Goal: Task Accomplishment & Management: Use online tool/utility

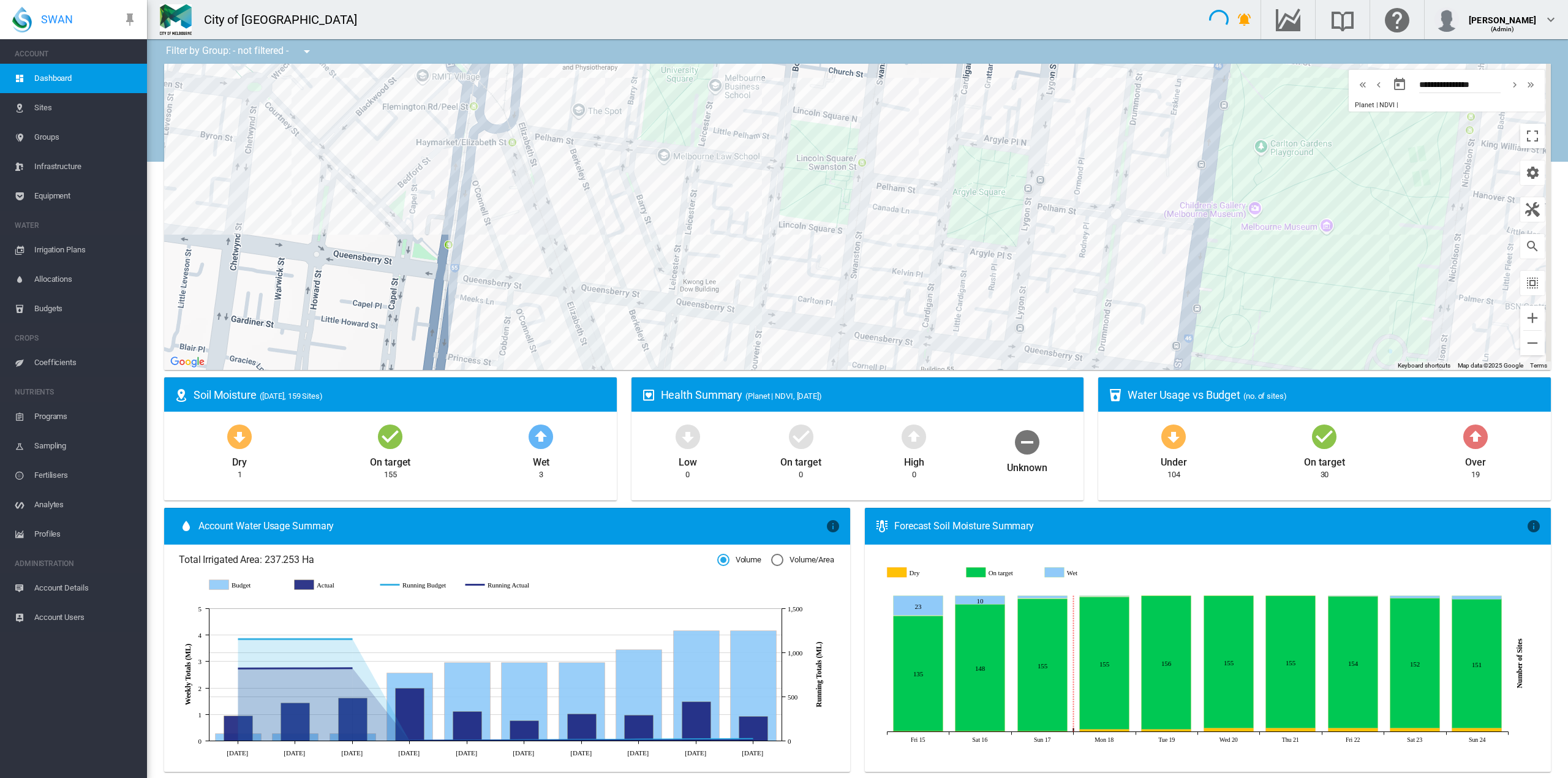
click at [45, 133] on span "Groups" at bounding box center [86, 137] width 103 height 30
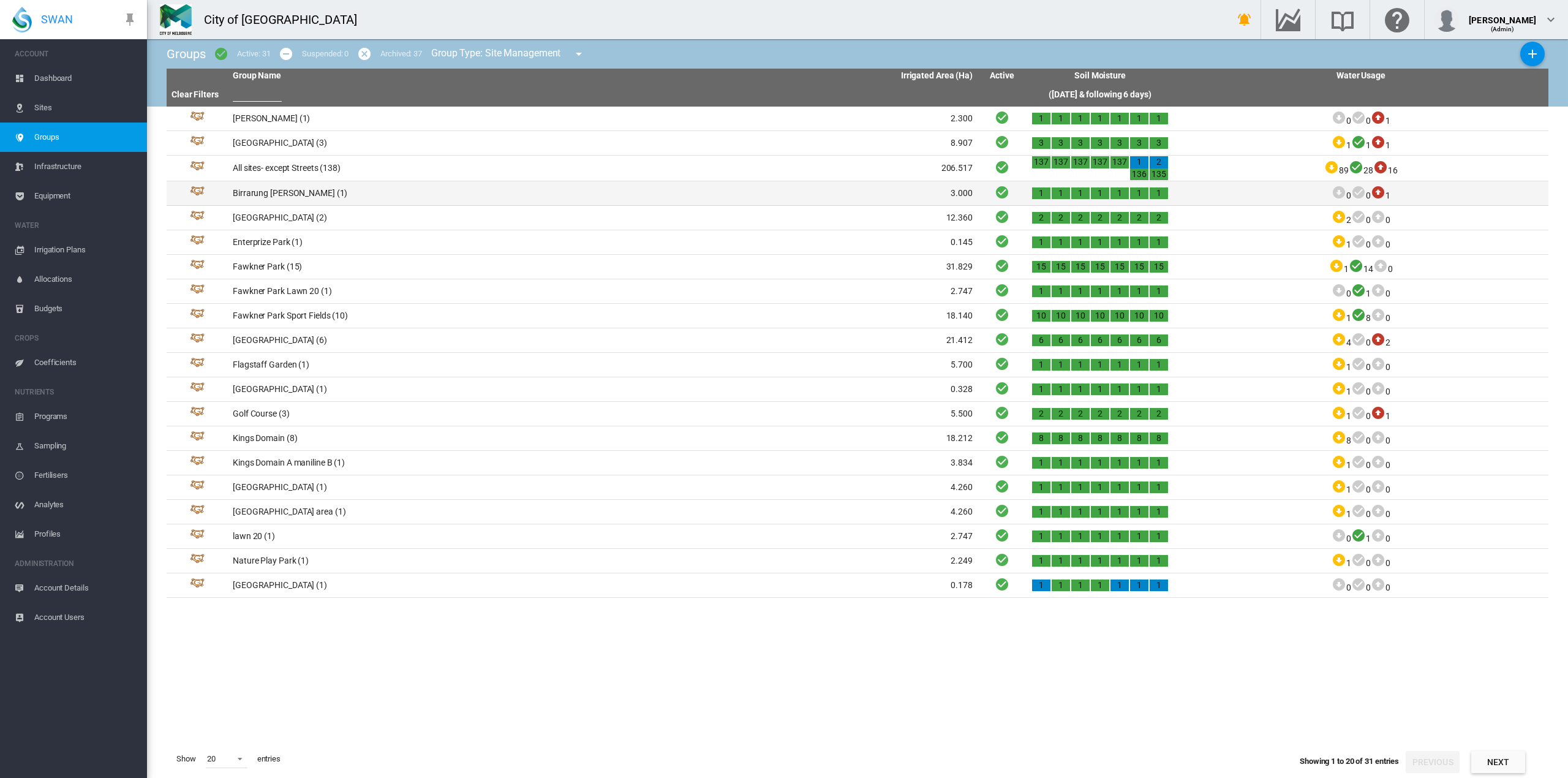
click at [268, 196] on td "Birrarung [PERSON_NAME] (1)" at bounding box center [415, 193] width 375 height 24
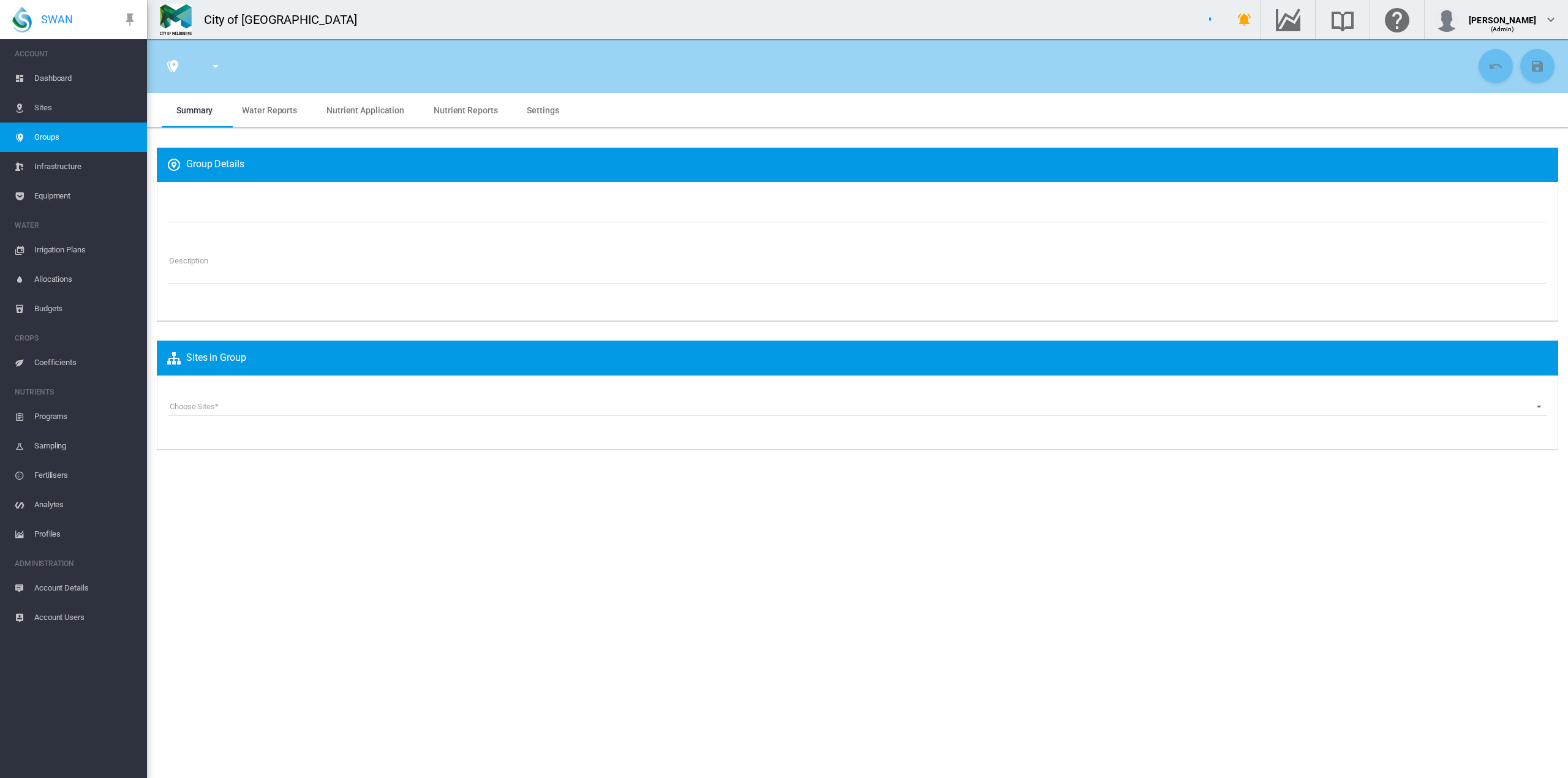
type input "**********"
type textarea "**********"
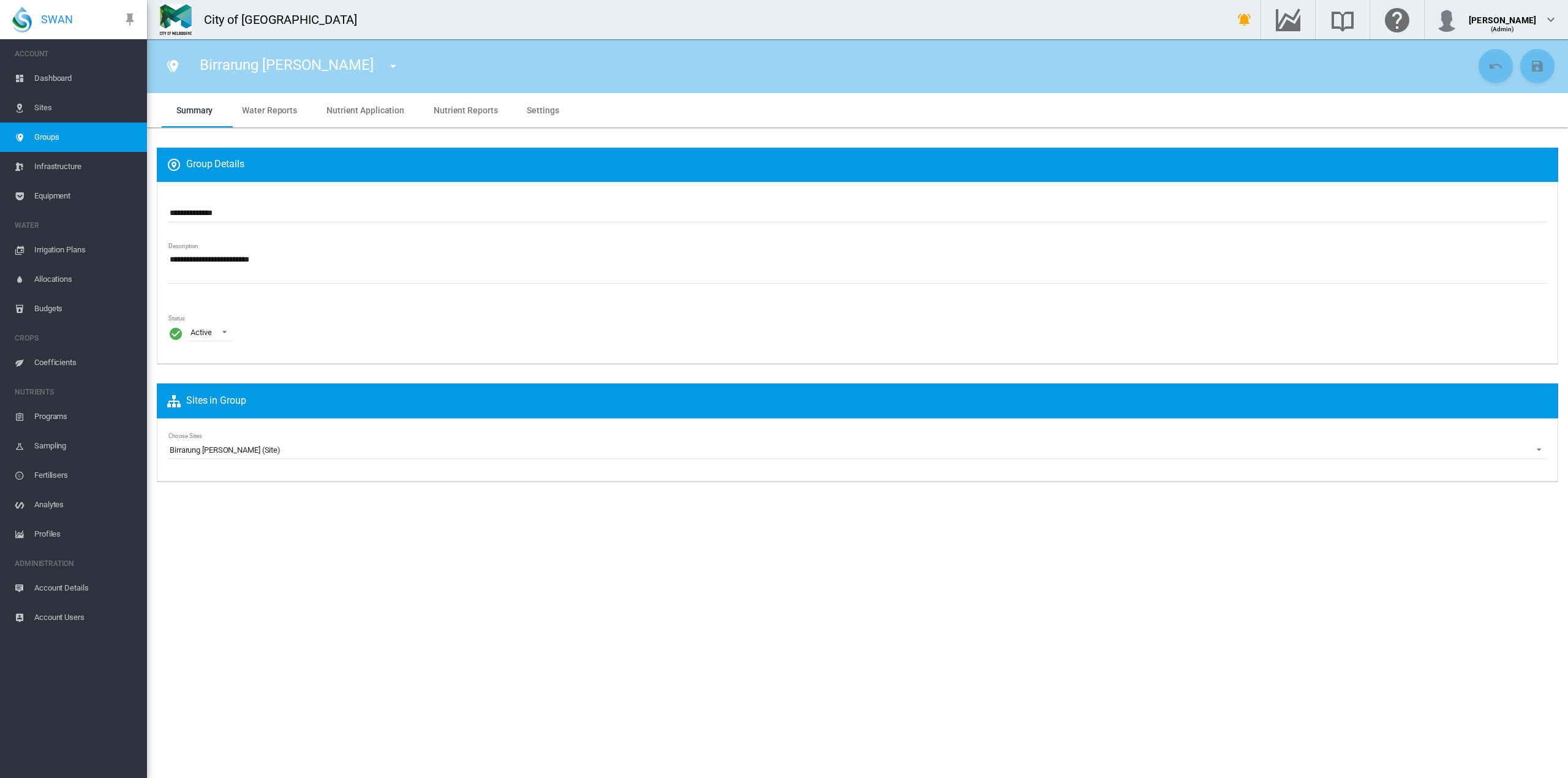
click at [262, 106] on span "Water Reports" at bounding box center [270, 110] width 55 height 10
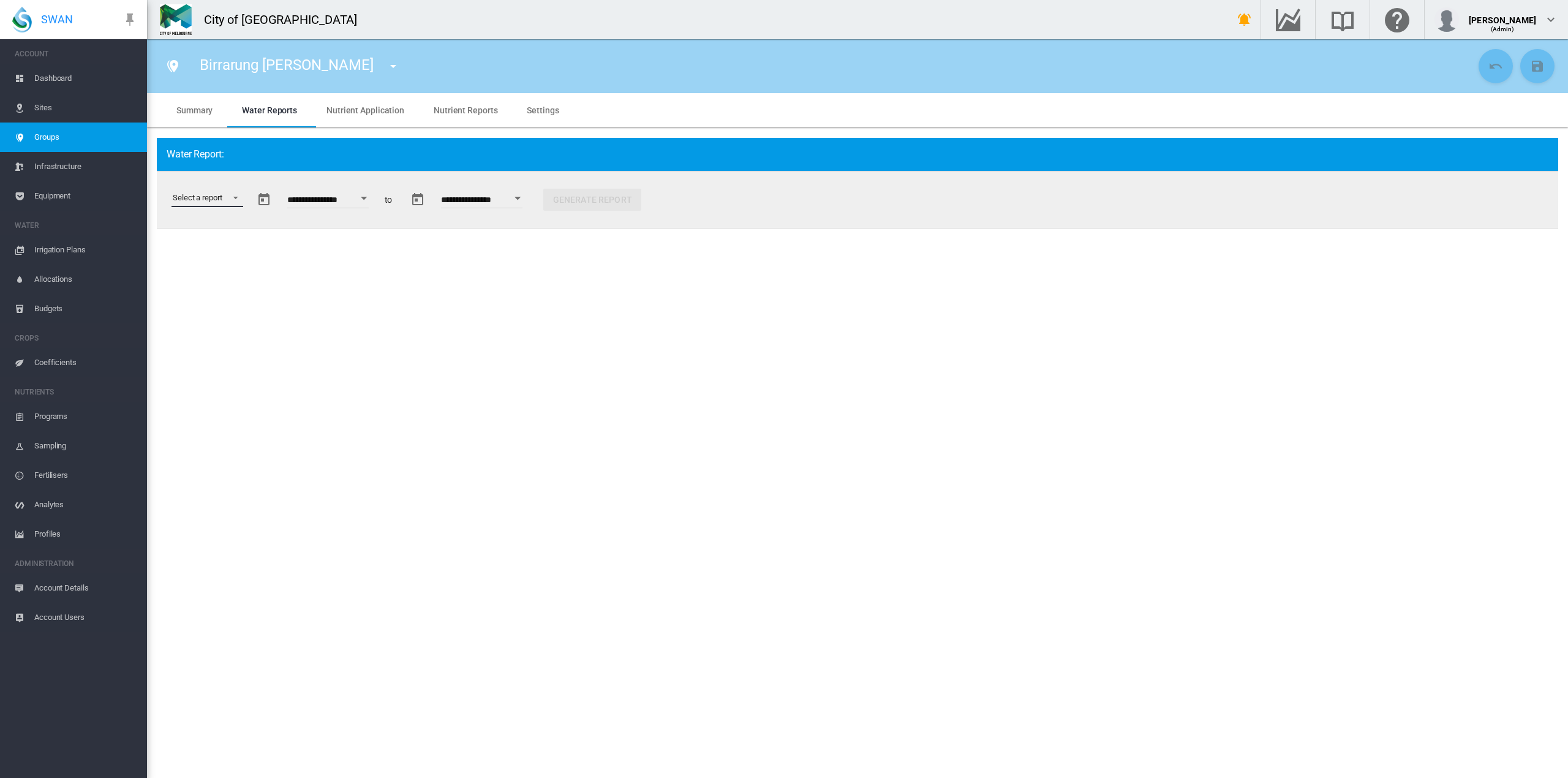
click at [237, 194] on md-select "Select a report Data Extract Irrigation Planned and Applied Soil Moisture Statu…" at bounding box center [207, 198] width 72 height 19
click at [213, 277] on md-option "Water Usage" at bounding box center [223, 286] width 120 height 30
click at [362, 198] on div "Open calendar" at bounding box center [358, 198] width 6 height 3
click at [458, 262] on span "1" at bounding box center [454, 263] width 24 height 24
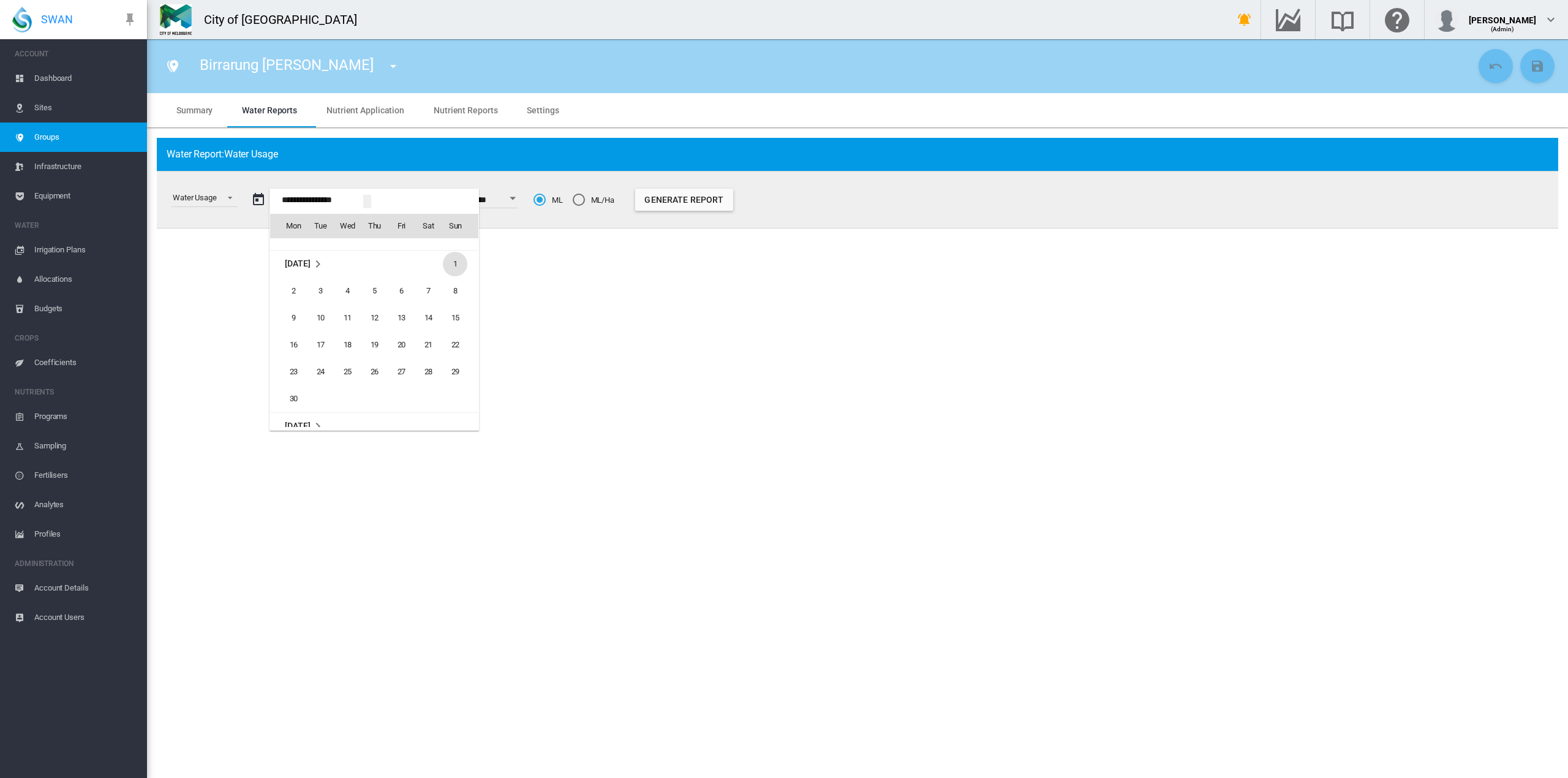
type input "**********"
click at [524, 196] on button "Open calendar" at bounding box center [513, 198] width 22 height 22
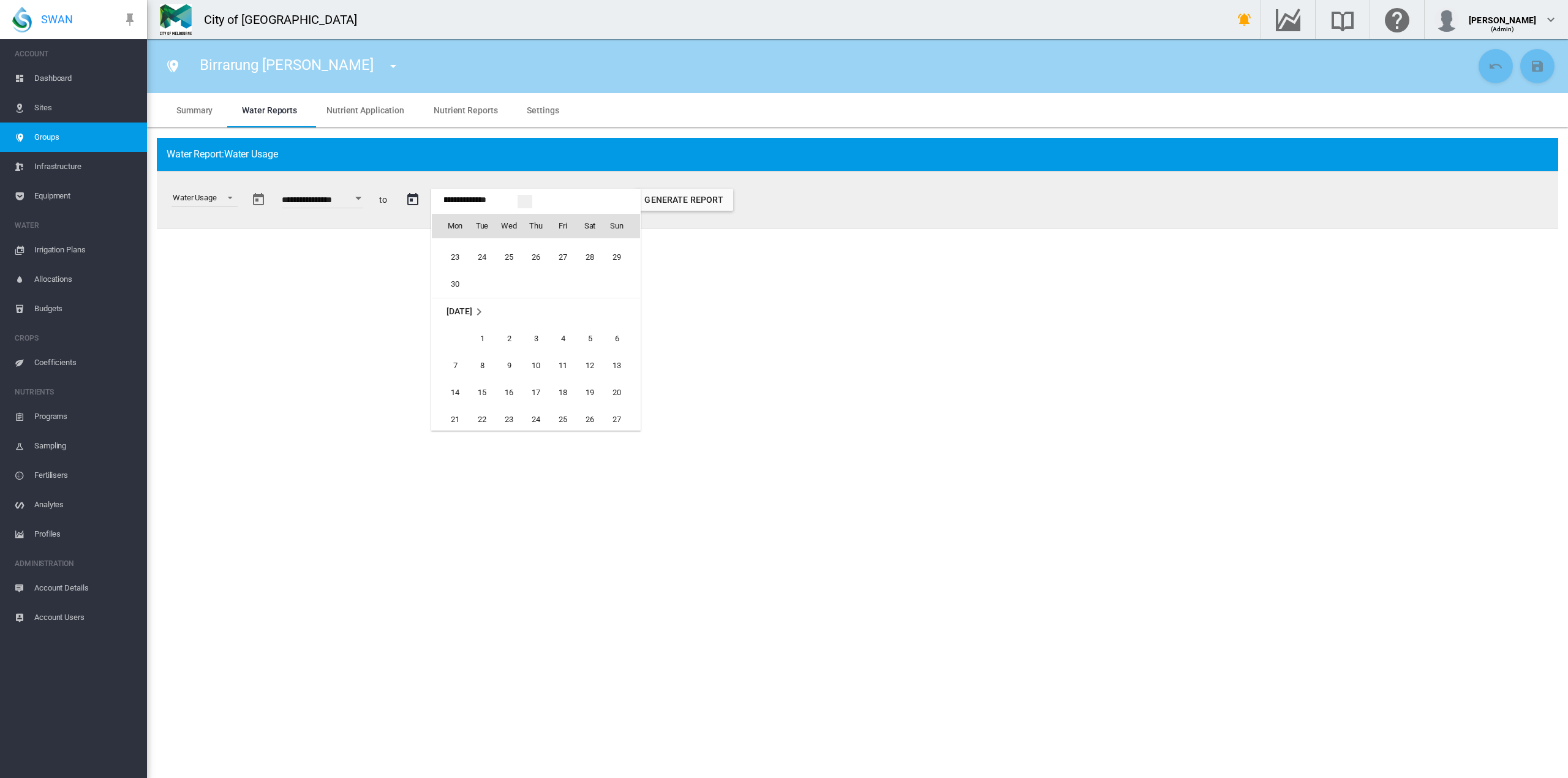
scroll to position [1540, 0]
click at [461, 304] on span "30" at bounding box center [454, 308] width 24 height 24
type input "**********"
click at [707, 200] on button "Generate Report" at bounding box center [684, 200] width 98 height 22
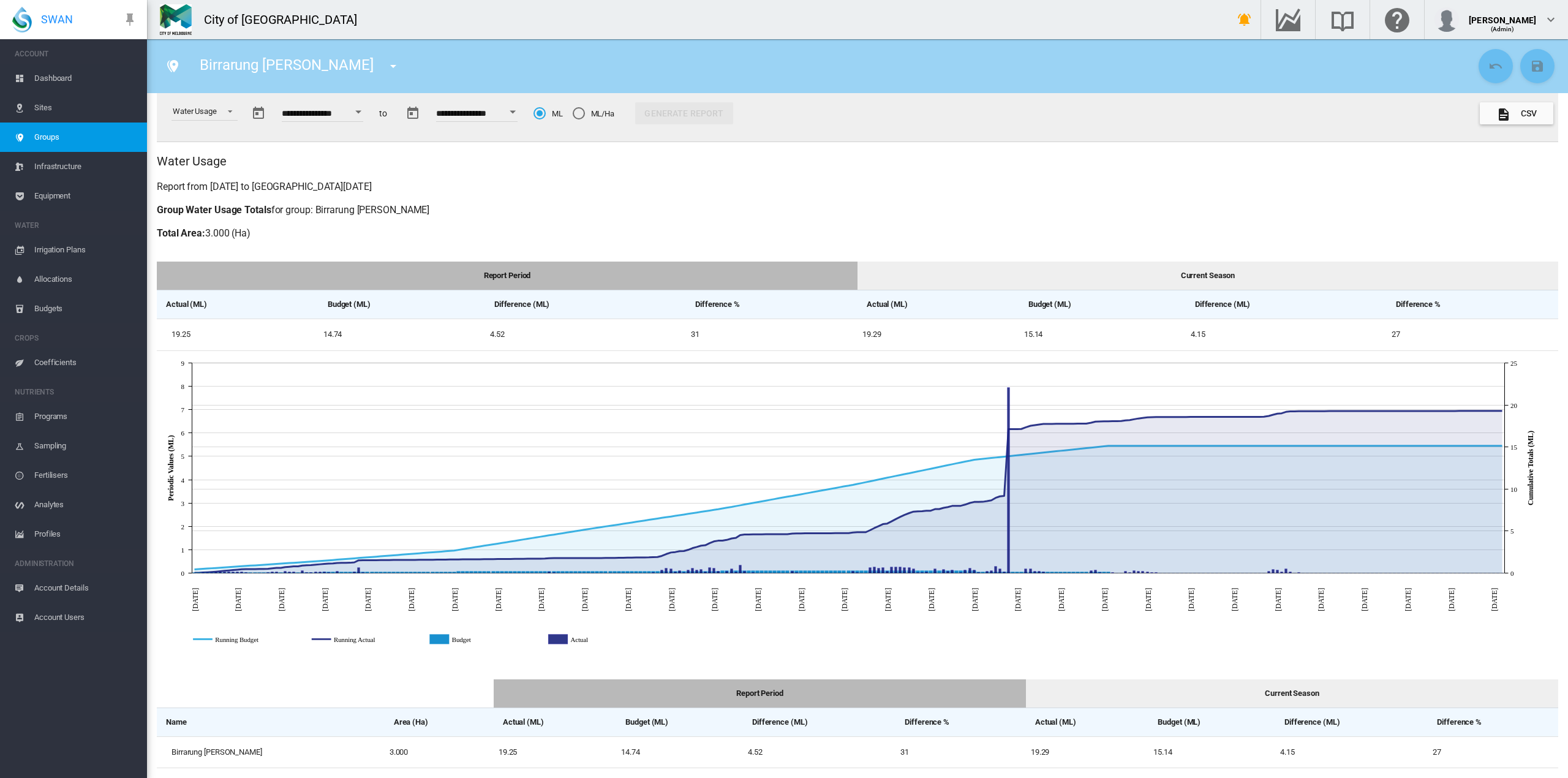
scroll to position [0, 0]
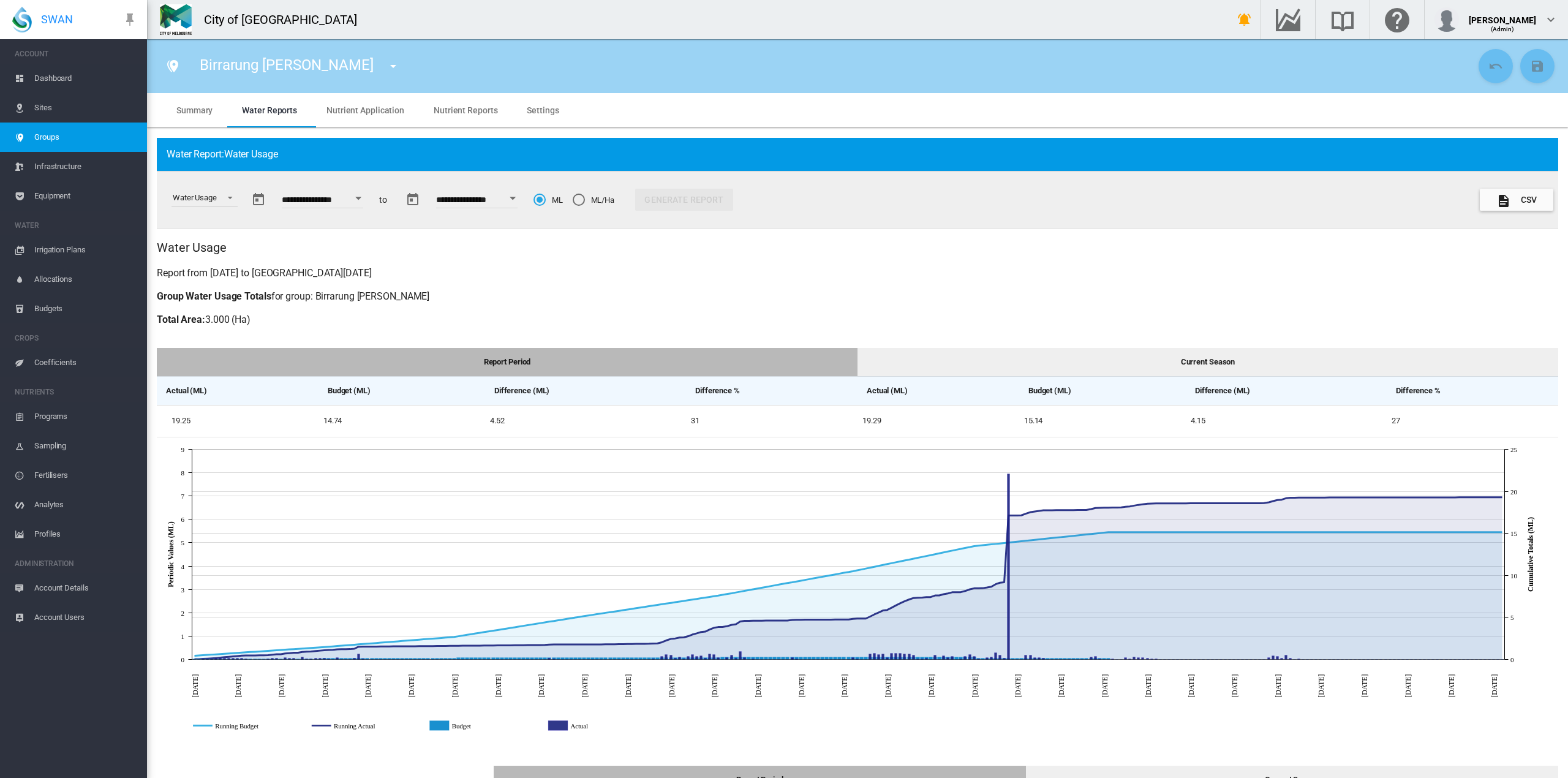
click at [366, 194] on button "Open calendar" at bounding box center [358, 198] width 22 height 22
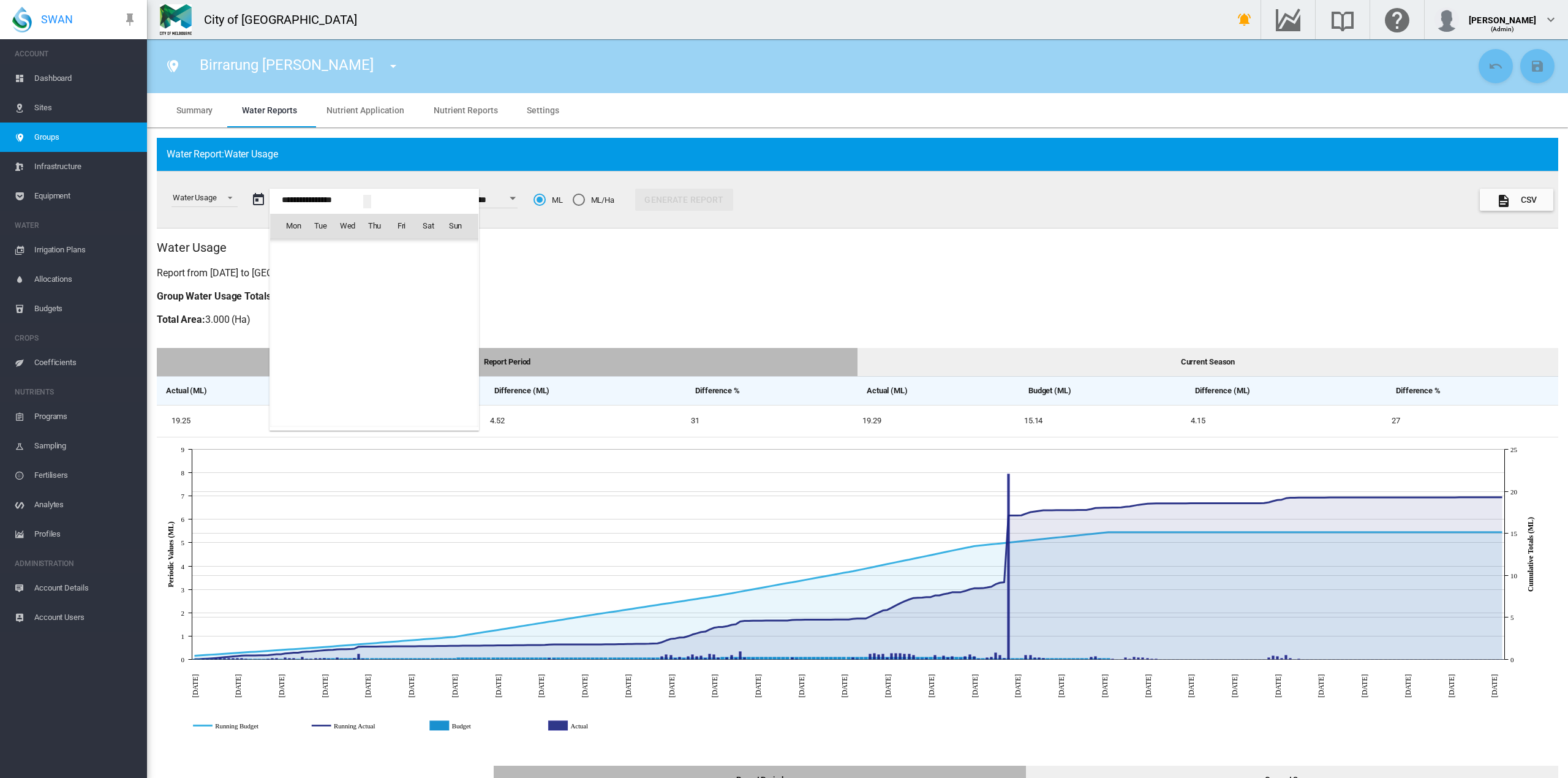
scroll to position [28566, 0]
click at [366, 194] on div "Mon Tue Wed Thu Fri Sat Sun [DATE] 1 2 3 4 5 6 7 8 9 10 11 12 13 14 15 16 17 18…" at bounding box center [374, 310] width 210 height 242
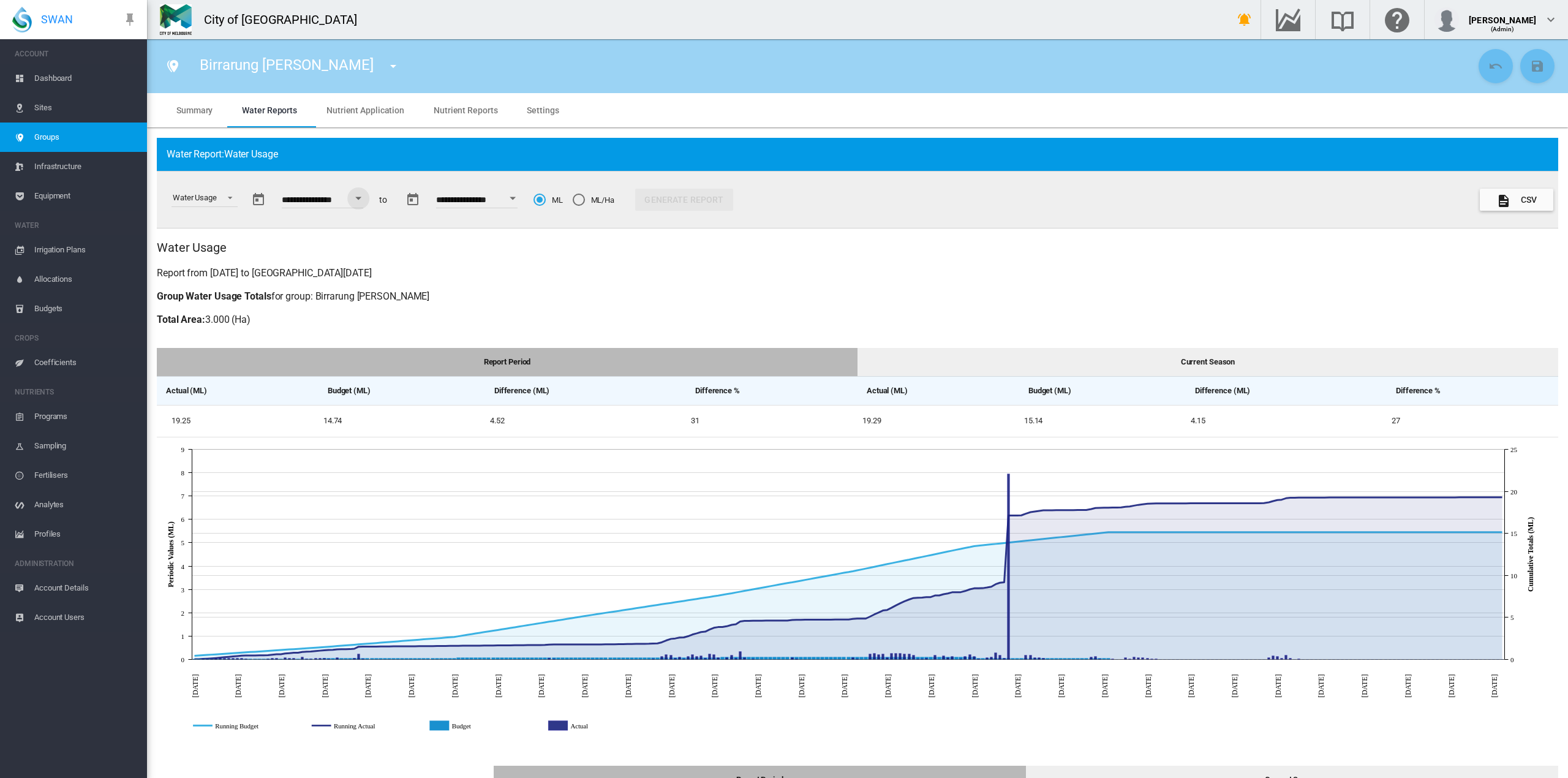
click at [524, 192] on button "Open calendar" at bounding box center [513, 198] width 22 height 22
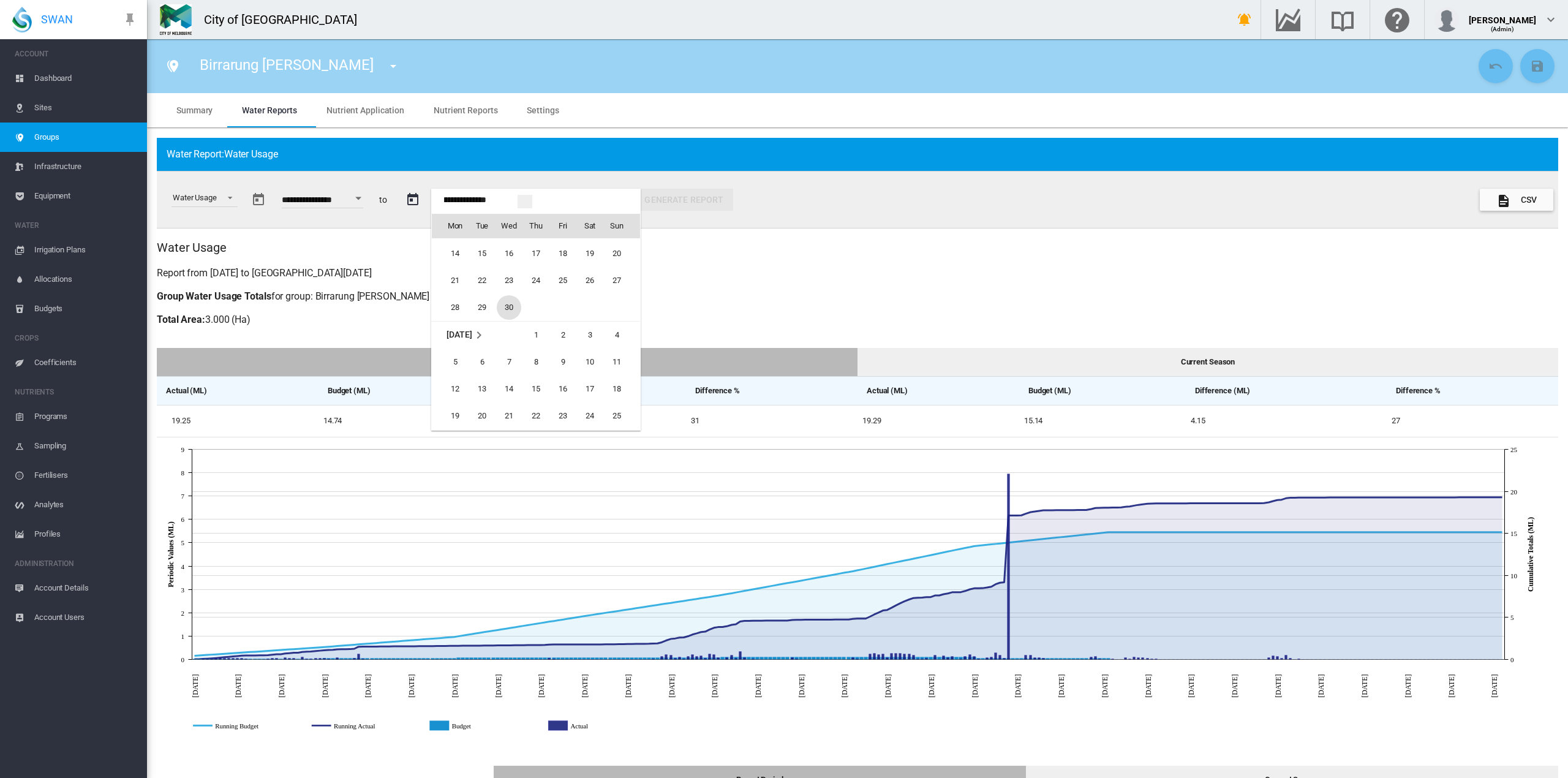
scroll to position [1297, 0]
click at [1008, 479] on div at bounding box center [784, 389] width 1568 height 778
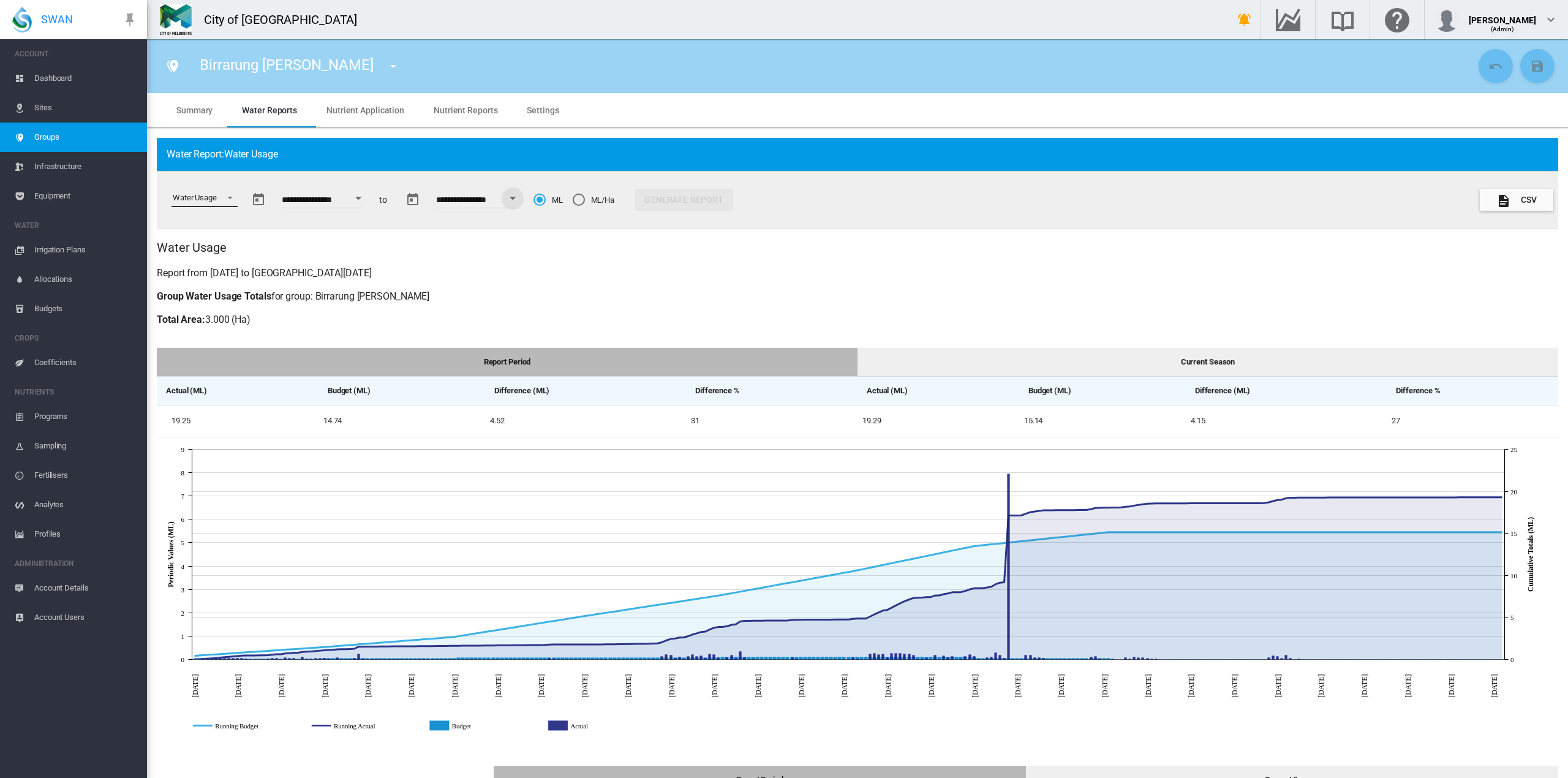
click at [224, 192] on span "Select a report: \a Water Usage\a" at bounding box center [226, 196] width 15 height 11
click at [216, 224] on div "Water Application Efficiency" at bounding box center [221, 228] width 96 height 11
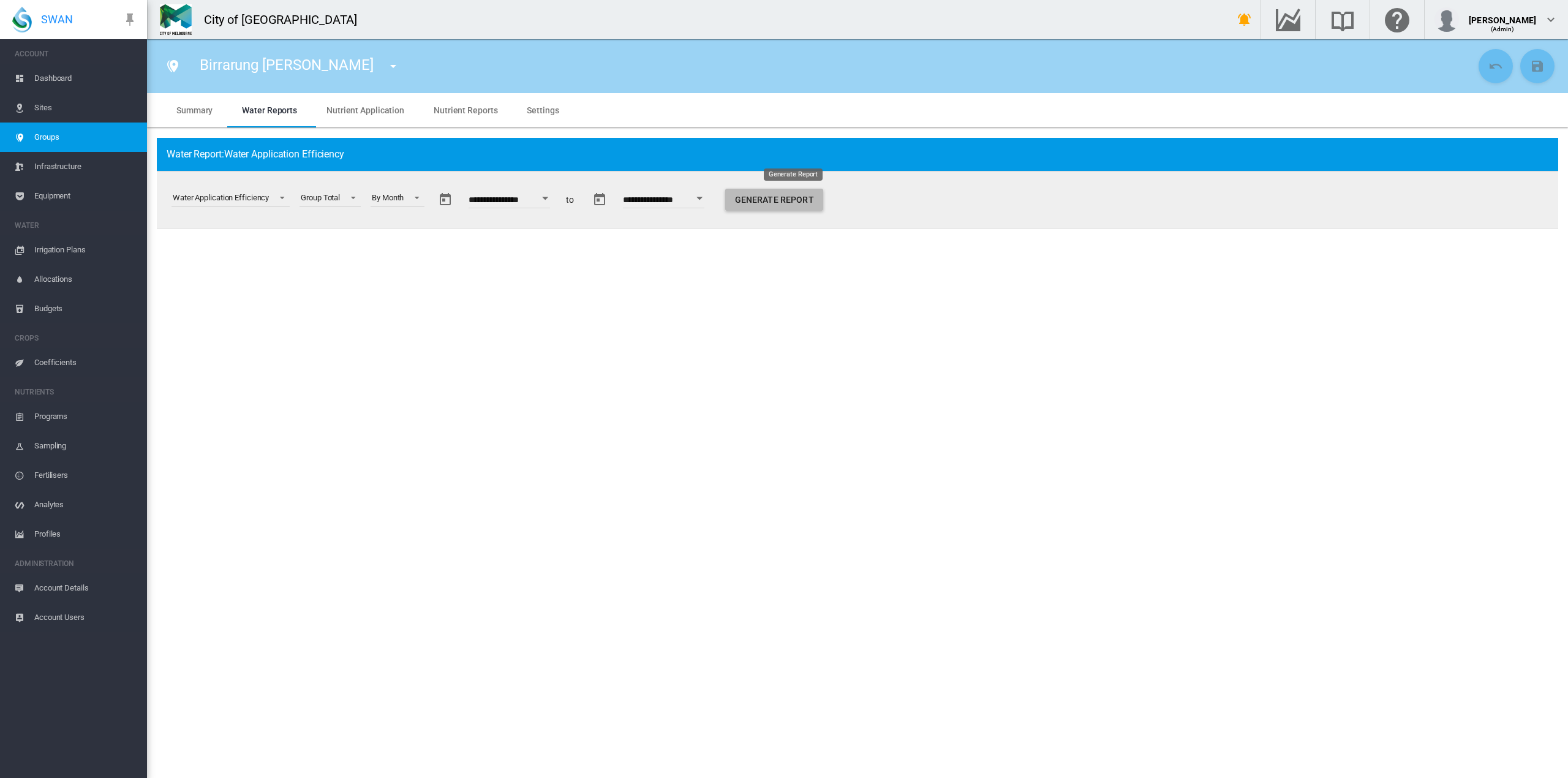
click at [772, 202] on button "Generate Report" at bounding box center [775, 200] width 98 height 22
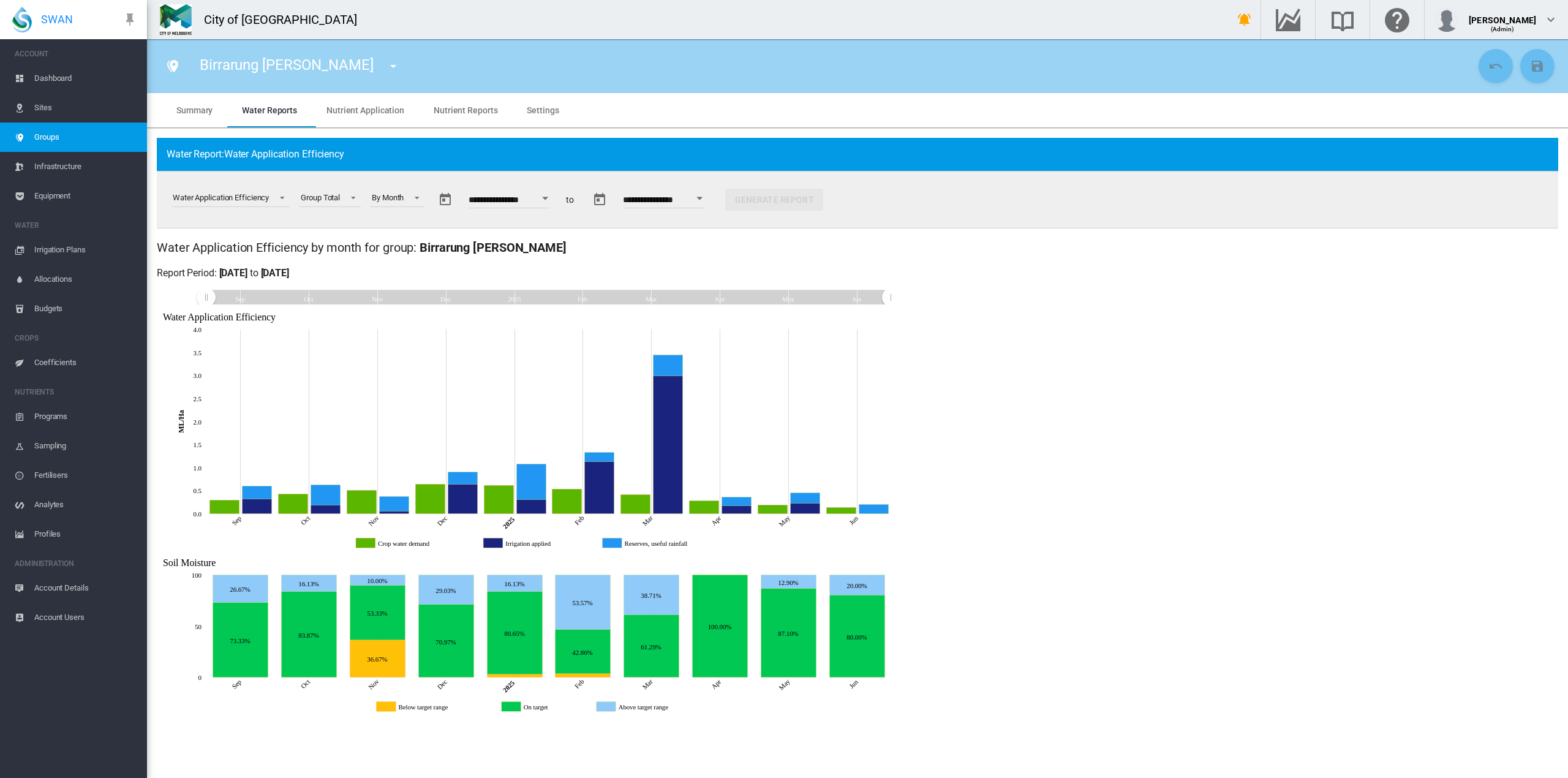
click at [557, 197] on button "Open calendar" at bounding box center [546, 198] width 22 height 22
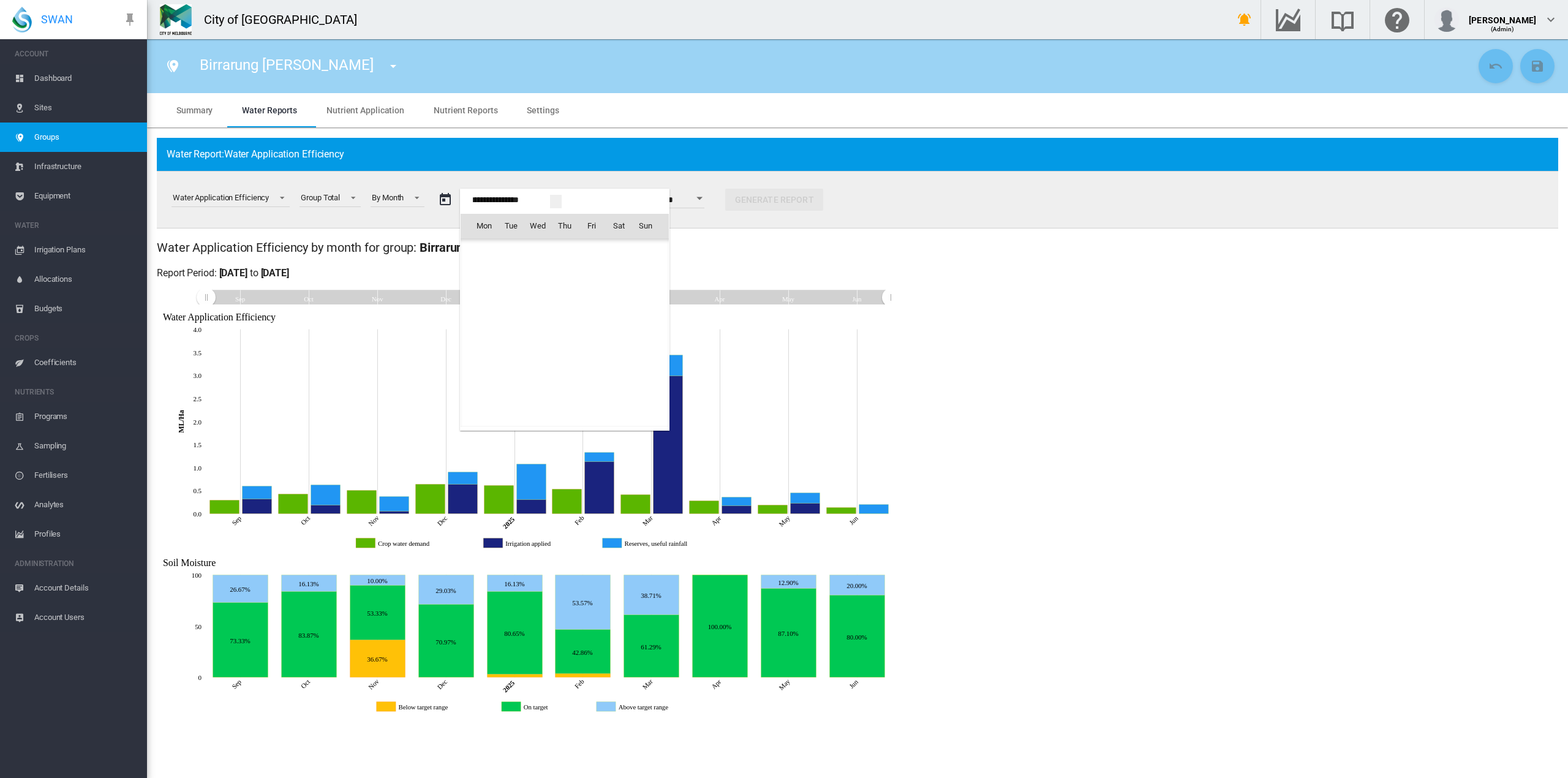
scroll to position [28566, 0]
click at [480, 257] on span "[DATE]" at bounding box center [488, 252] width 25 height 10
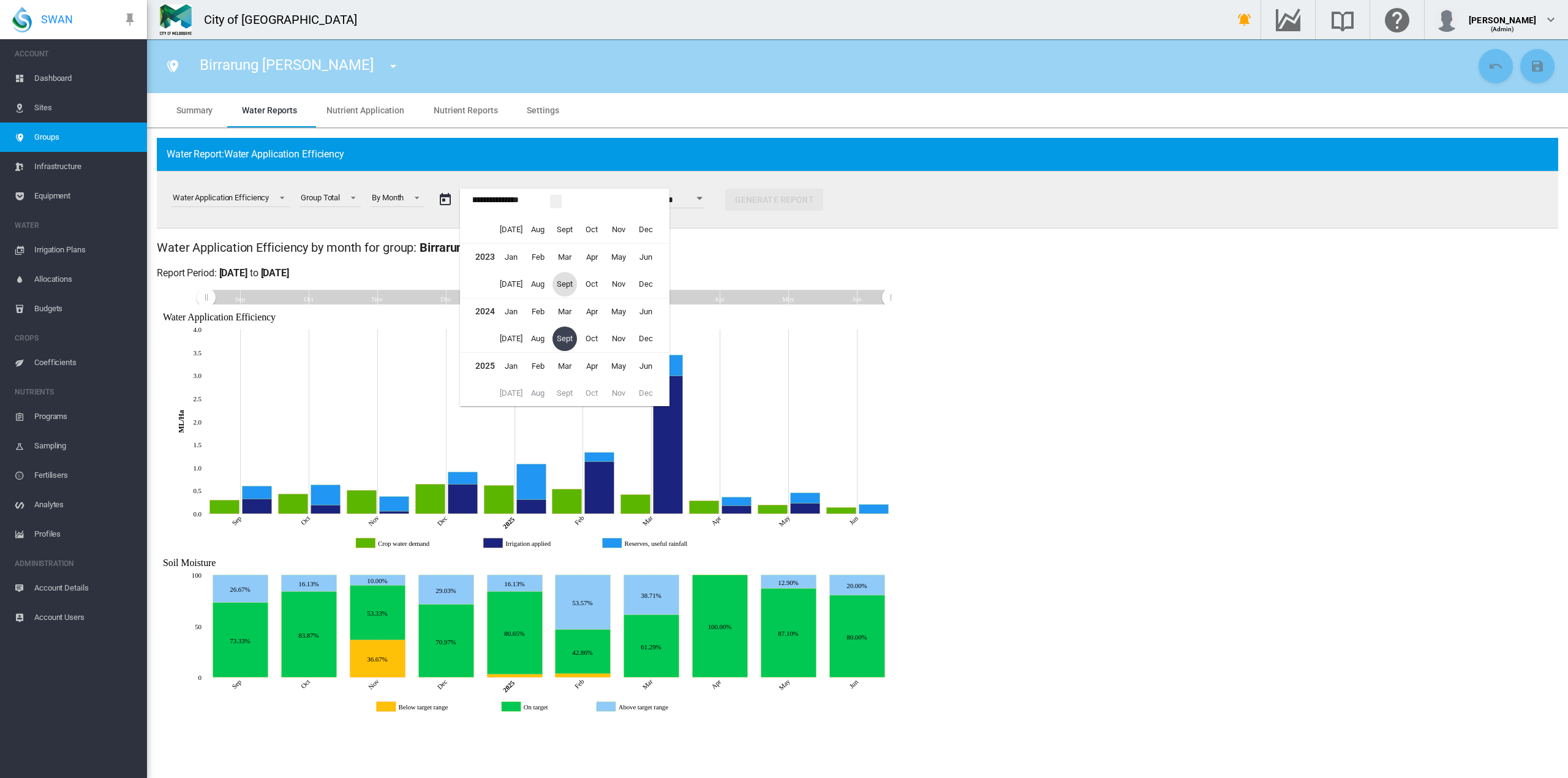
click at [560, 285] on span "Sept" at bounding box center [564, 284] width 24 height 24
click at [486, 250] on span "[DATE]" at bounding box center [488, 248] width 25 height 10
click at [645, 367] on span "Jun" at bounding box center [645, 366] width 24 height 24
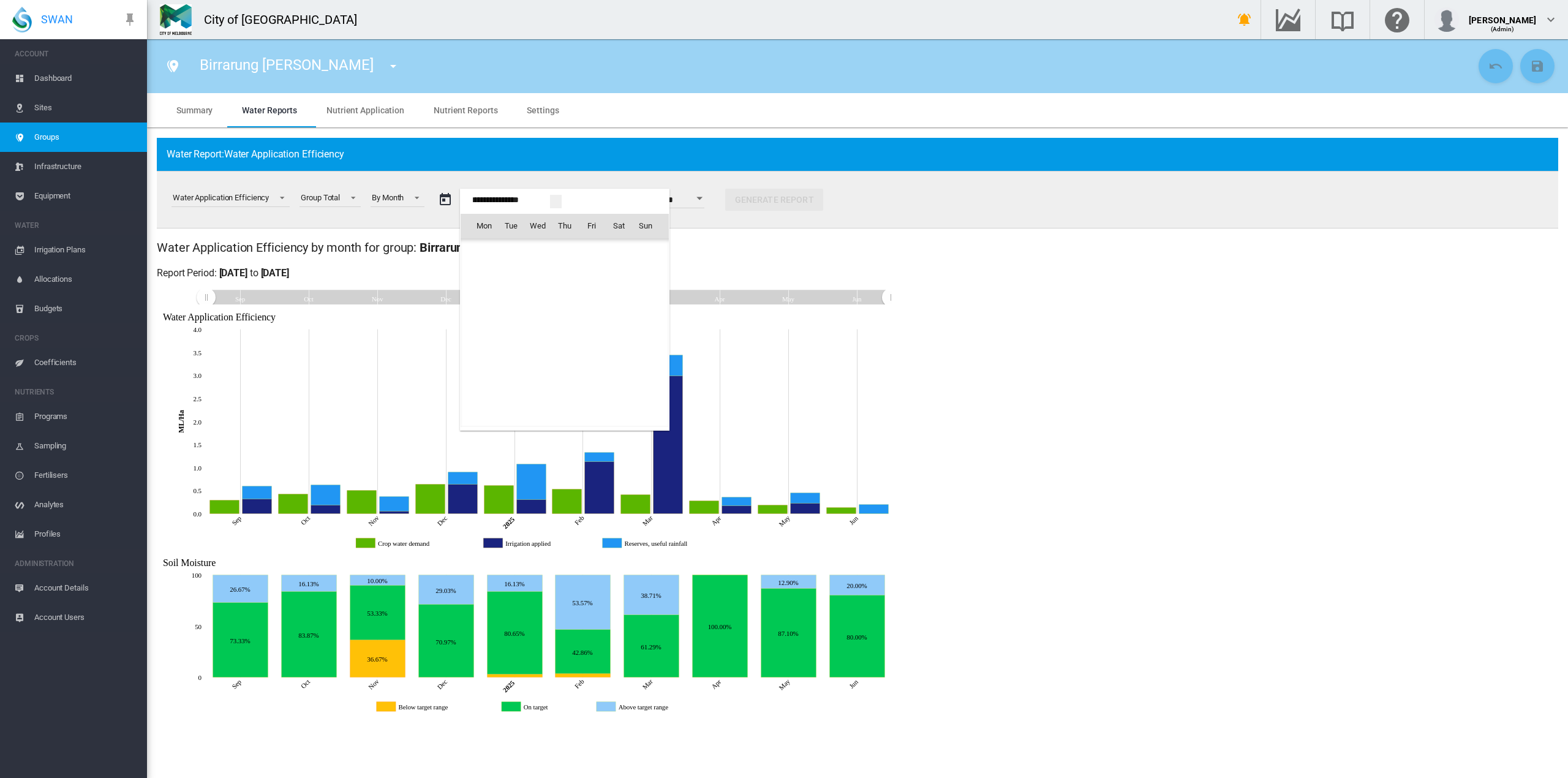
scroll to position [30027, 0]
click at [481, 382] on span "30" at bounding box center [483, 387] width 24 height 24
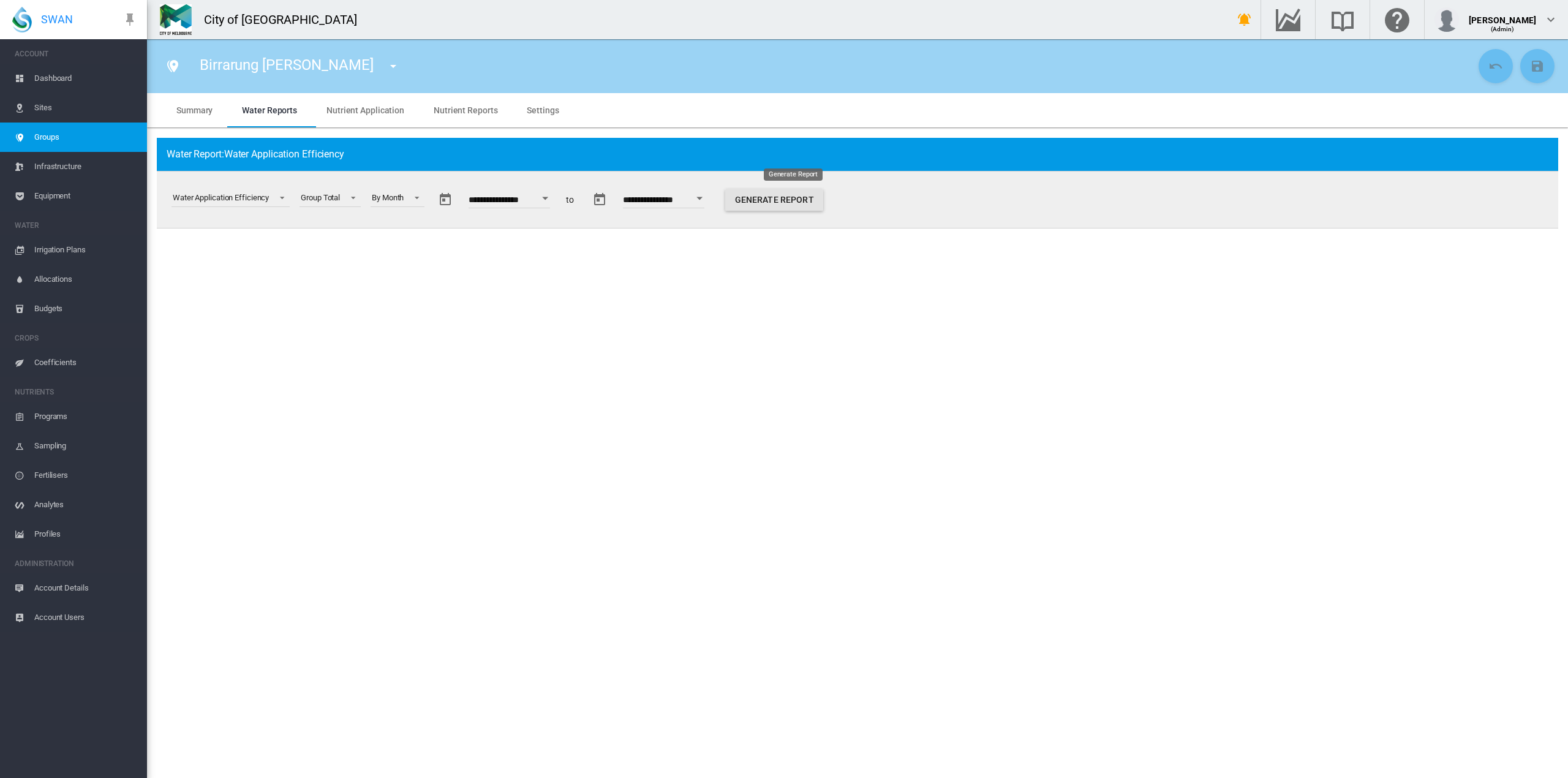
click at [823, 196] on button "Generate Report" at bounding box center [775, 200] width 98 height 22
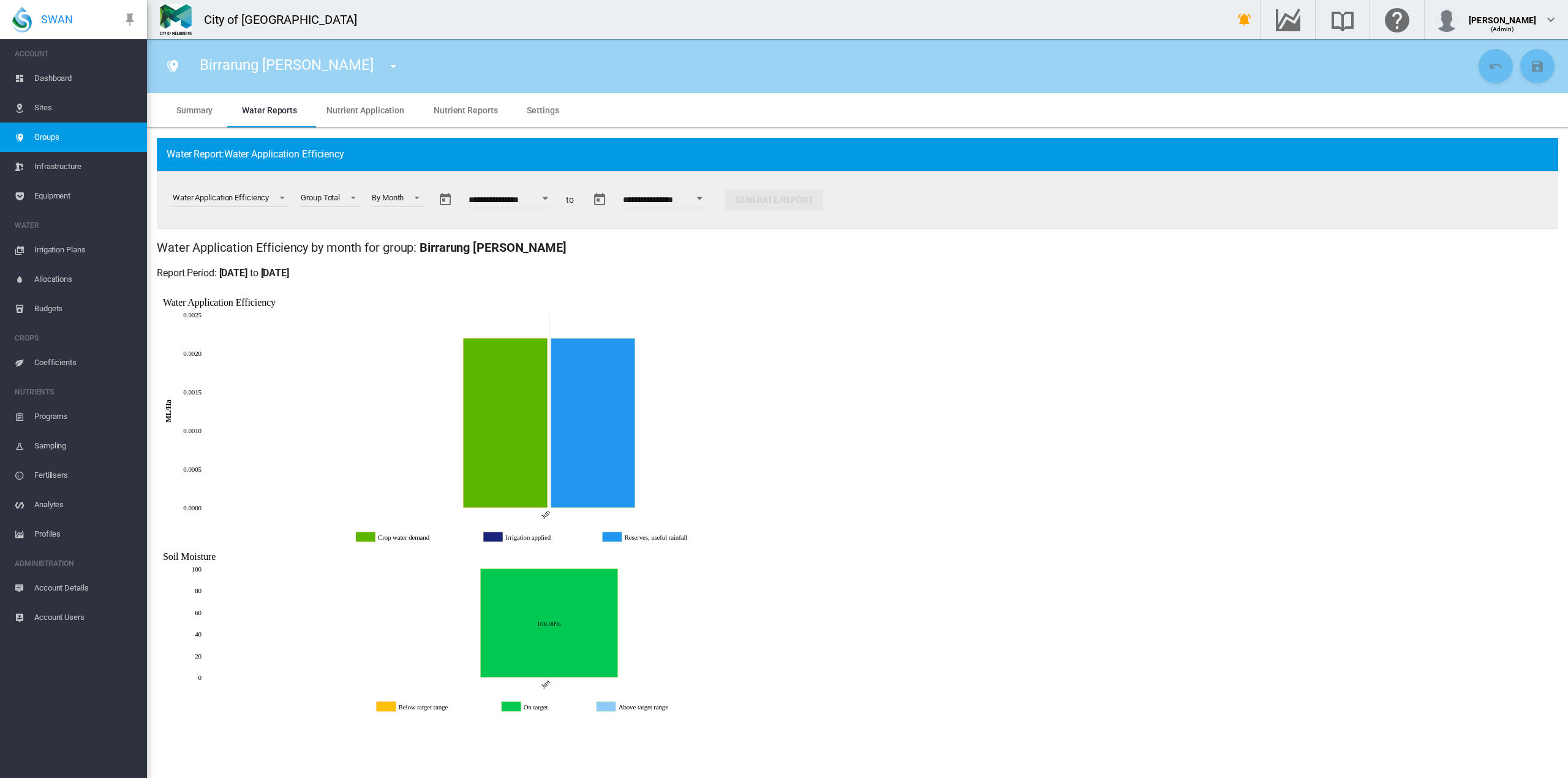
click at [553, 195] on button "Open calendar" at bounding box center [546, 198] width 22 height 22
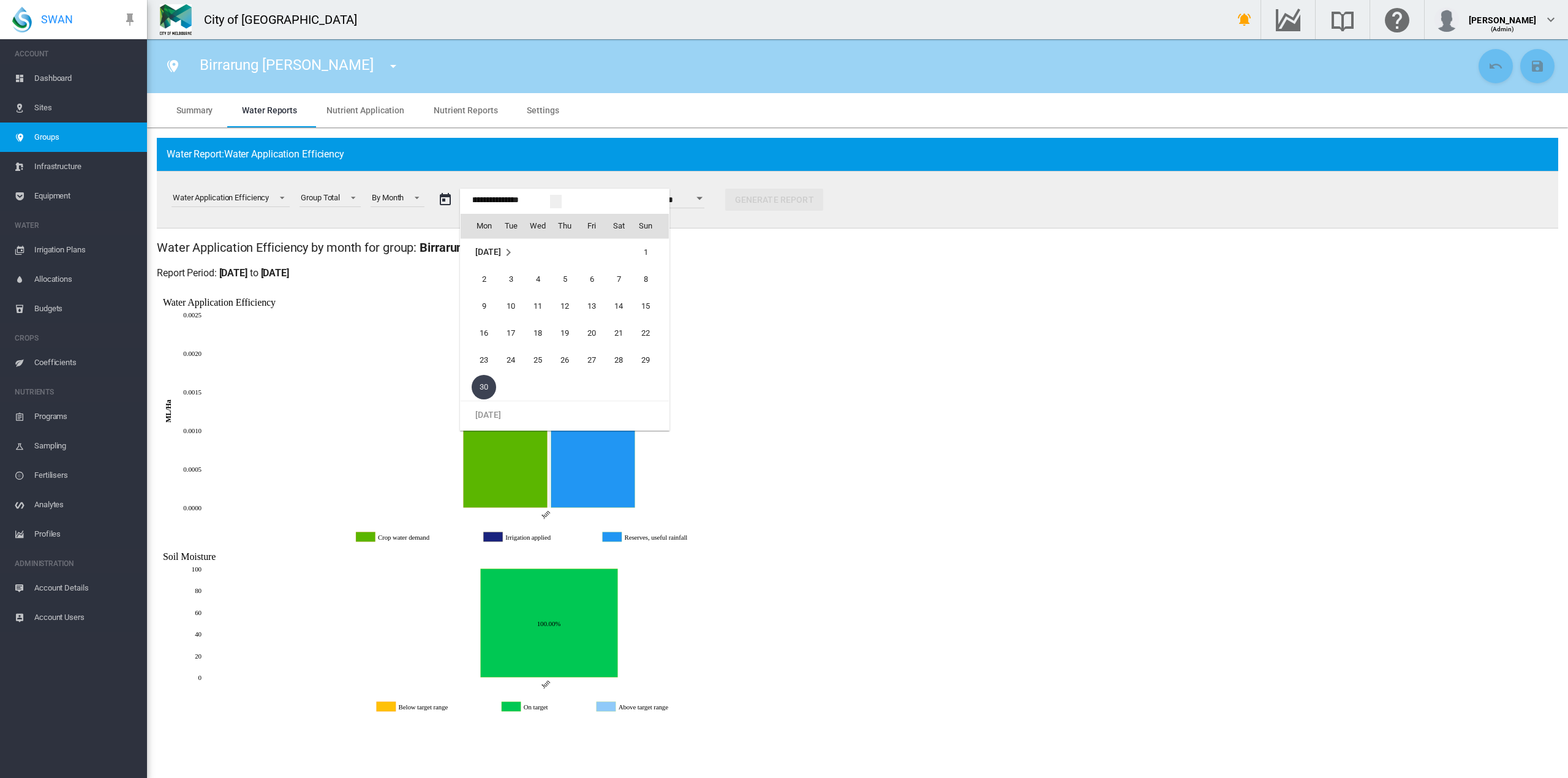
click at [501, 248] on span "[DATE]" at bounding box center [488, 252] width 25 height 10
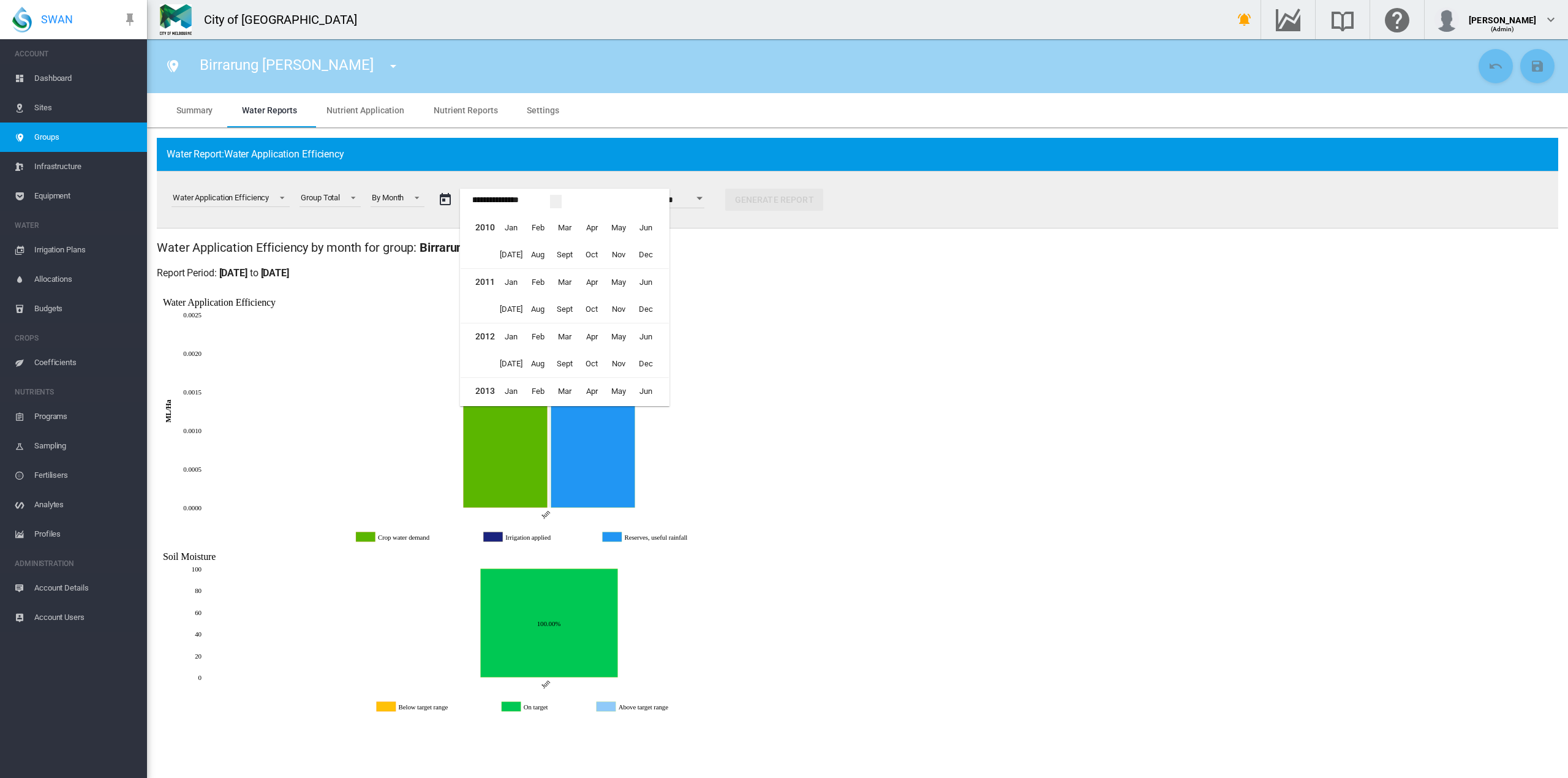
scroll to position [674, 0]
click at [566, 280] on span "Sept" at bounding box center [564, 284] width 24 height 24
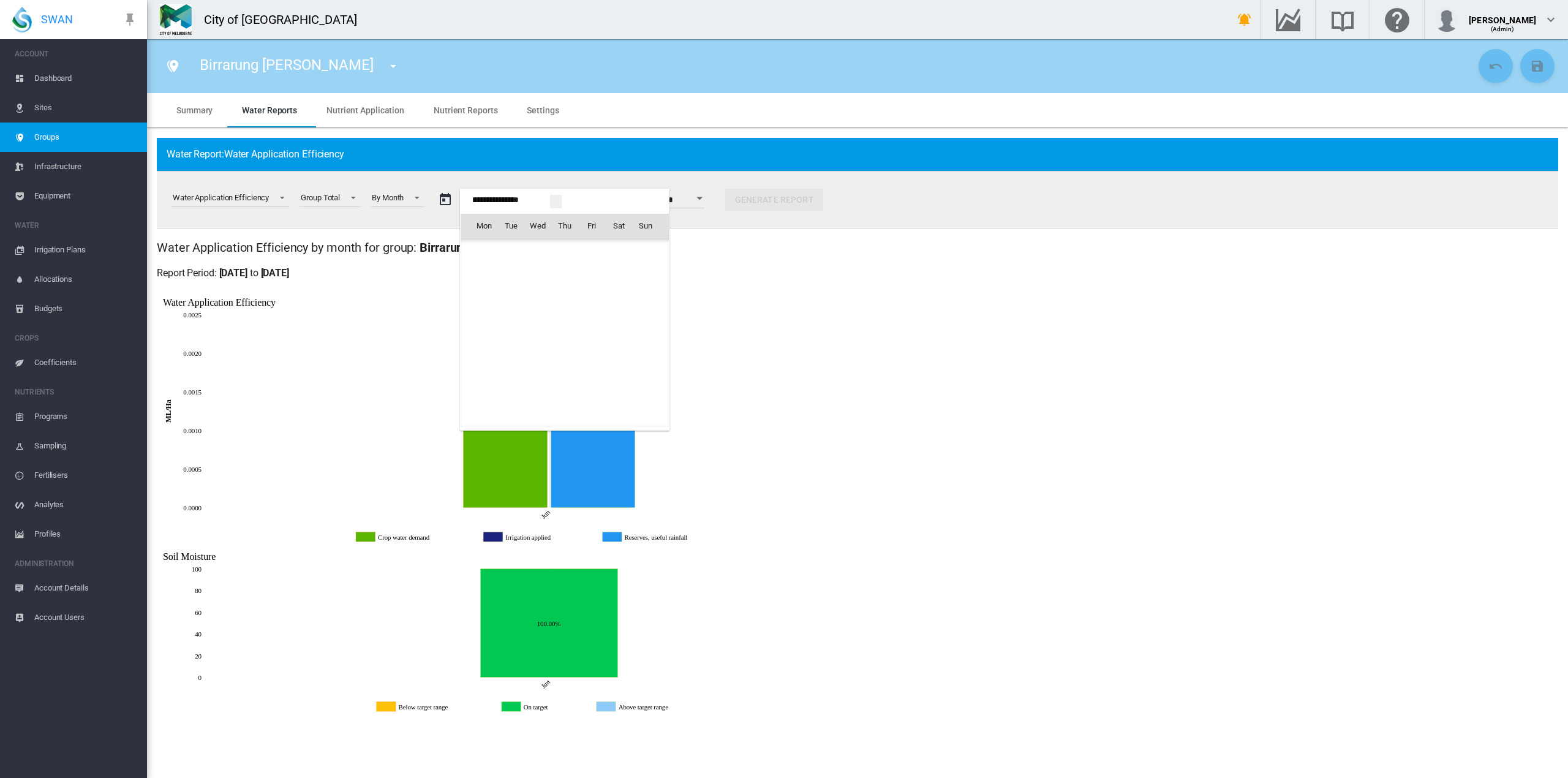
scroll to position [26618, 0]
click at [589, 253] on span "1" at bounding box center [591, 252] width 24 height 24
type input "**********"
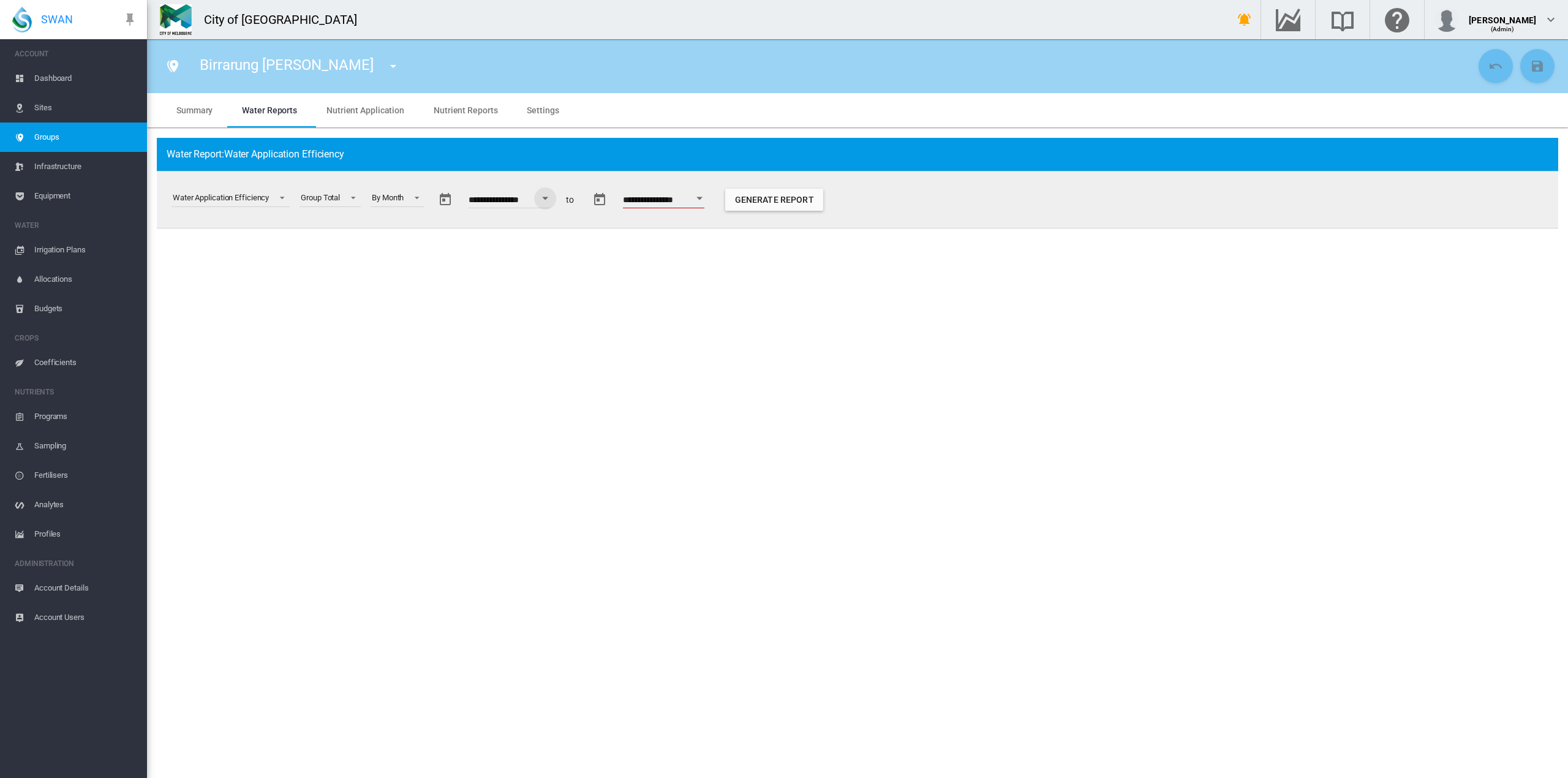
click at [703, 198] on div "Open calendar" at bounding box center [699, 198] width 6 height 3
click at [782, 363] on span "31" at bounding box center [780, 360] width 24 height 24
click at [703, 196] on div "Open calendar" at bounding box center [699, 198] width 6 height 3
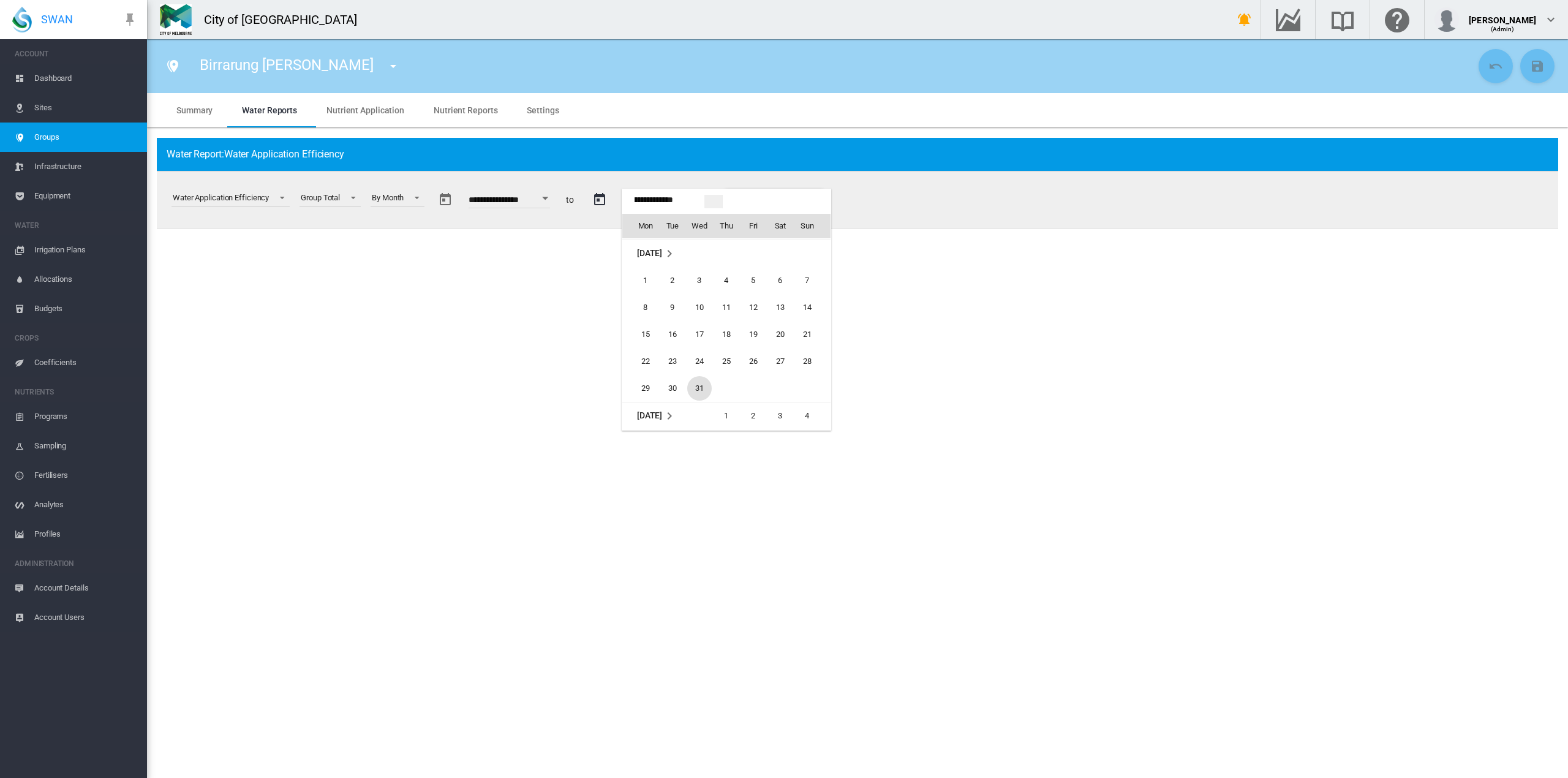
click at [694, 382] on span "31" at bounding box center [699, 388] width 24 height 24
type input "**********"
click at [780, 197] on button "Generate Report" at bounding box center [775, 200] width 98 height 22
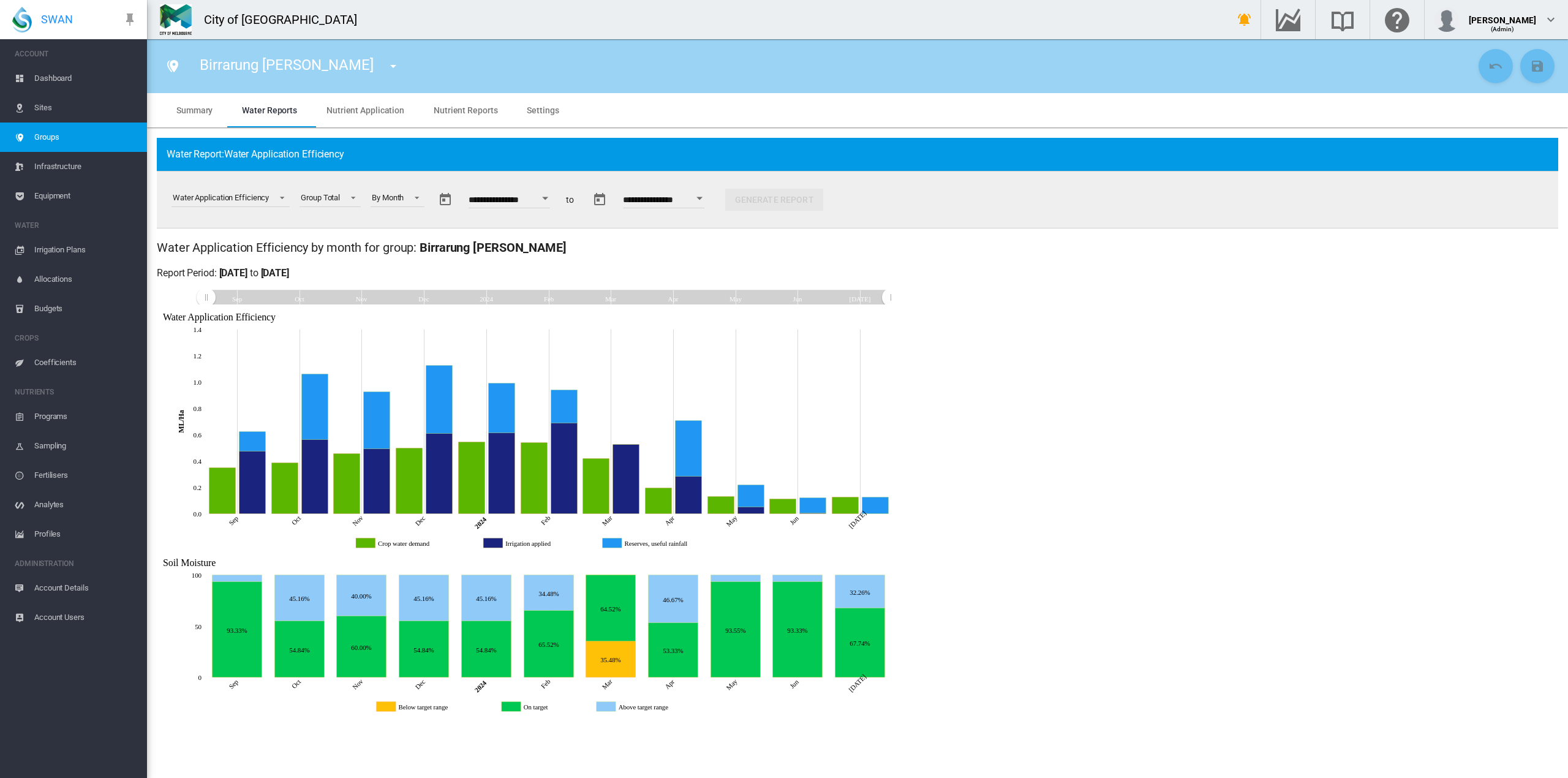
click at [41, 109] on span "Sites" at bounding box center [86, 108] width 103 height 30
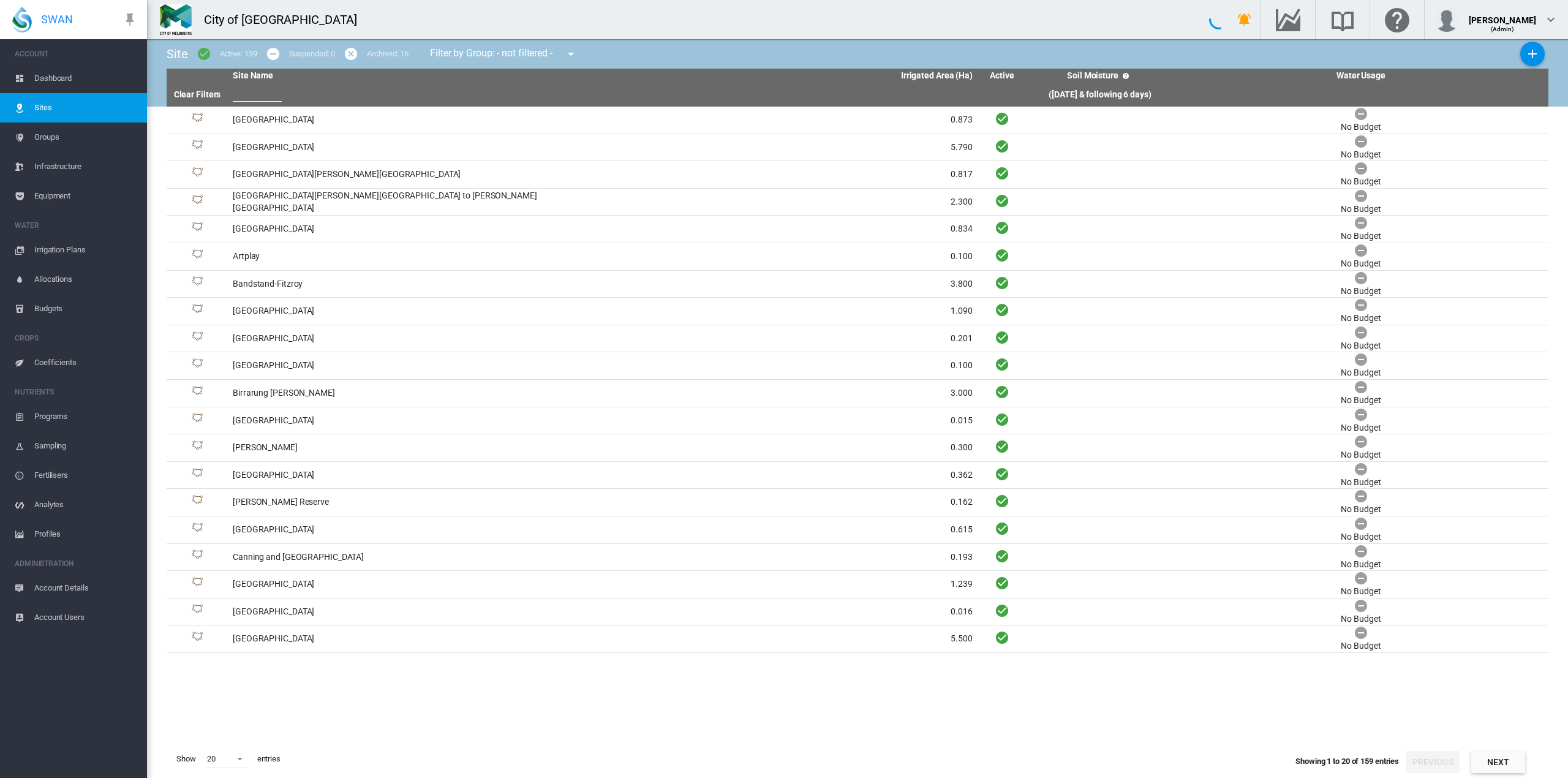
click at [50, 77] on span "Dashboard" at bounding box center [86, 78] width 103 height 30
